Goal: Transaction & Acquisition: Register for event/course

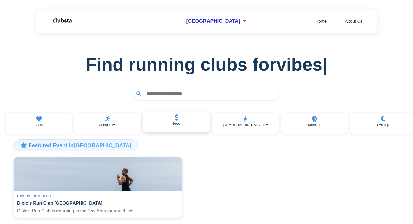
click at [187, 119] on div "Free" at bounding box center [176, 121] width 67 height 21
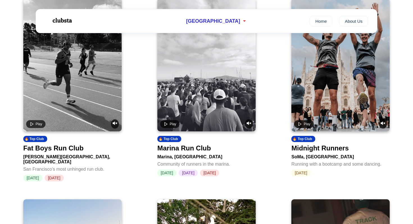
scroll to position [98, 0]
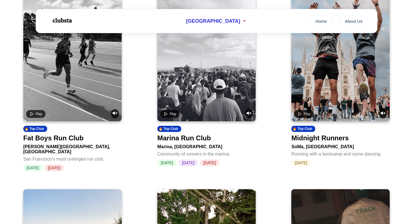
click at [200, 140] on div "Marina Run Club" at bounding box center [184, 138] width 54 height 8
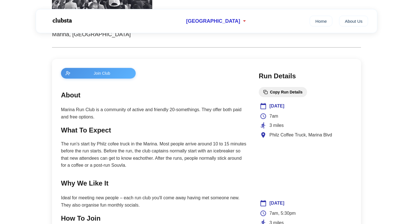
scroll to position [188, 0]
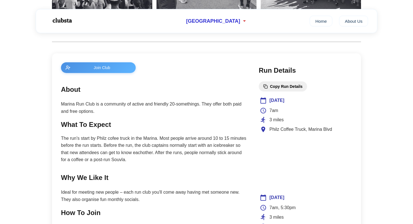
click at [113, 70] on span "Join Club" at bounding box center [102, 67] width 58 height 4
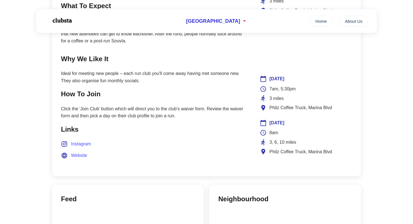
scroll to position [277, 0]
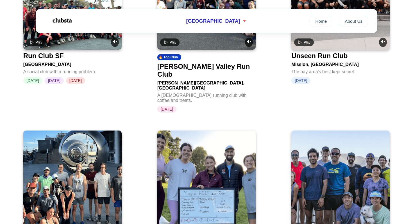
scroll to position [529, 0]
